Goal: Use online tool/utility: Utilize a website feature to perform a specific function

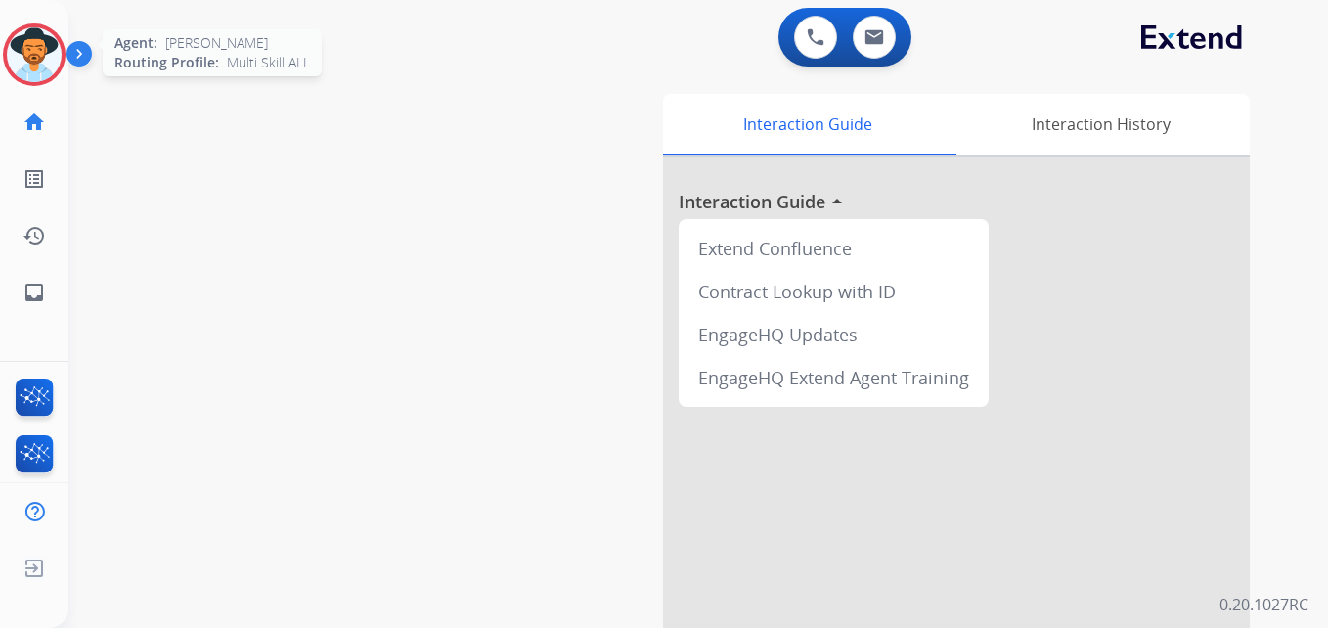
click at [29, 25] on div at bounding box center [34, 54] width 63 height 63
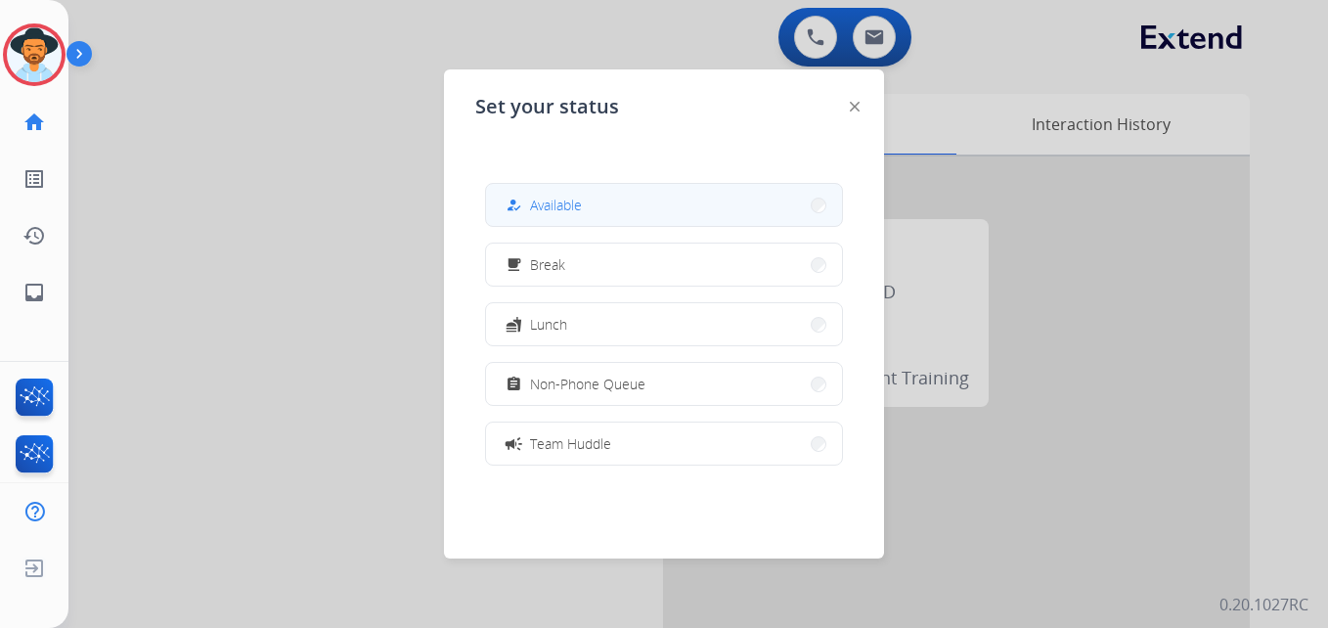
click at [661, 188] on button "how_to_reg Available" at bounding box center [664, 205] width 356 height 42
